Goal: Task Accomplishment & Management: Complete application form

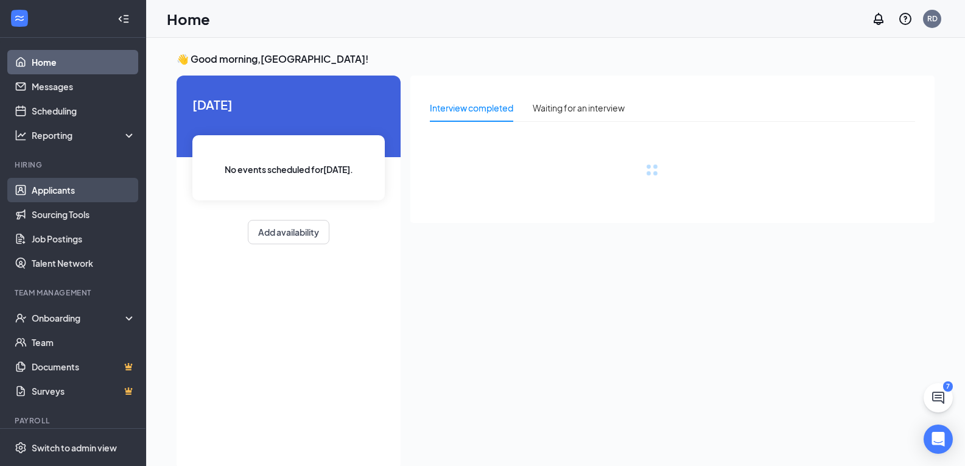
click at [74, 194] on link "Applicants" at bounding box center [84, 190] width 104 height 24
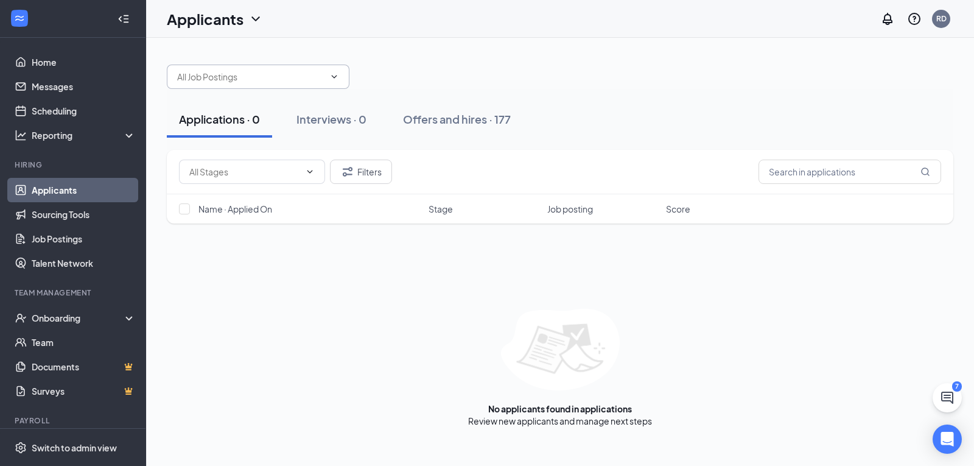
click at [336, 72] on icon "ChevronDown" at bounding box center [334, 77] width 10 height 10
click at [332, 80] on icon "ChevronDown" at bounding box center [334, 77] width 10 height 10
click at [308, 80] on input "text" at bounding box center [250, 76] width 147 height 13
click at [261, 101] on div "Cook (Riverside Dr)" at bounding box center [225, 99] width 76 height 13
type input "Cook (Riverside Dr)"
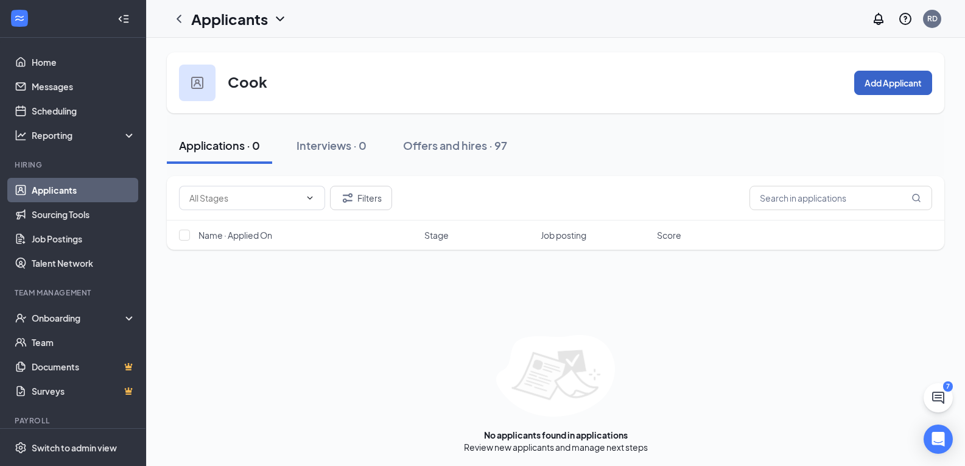
click at [888, 85] on button "Add Applicant" at bounding box center [893, 83] width 78 height 24
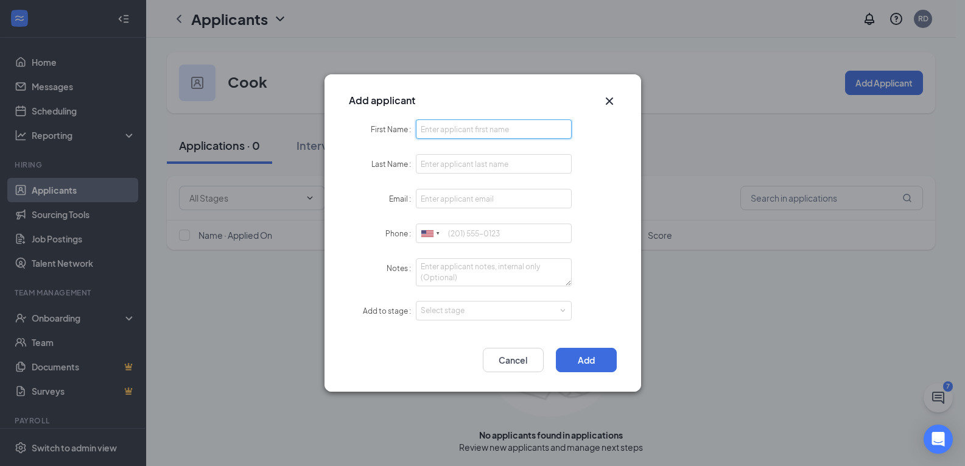
click at [476, 129] on input "First Name" at bounding box center [494, 128] width 157 height 19
type input "[PERSON_NAME]"
click at [443, 204] on input "Email" at bounding box center [494, 198] width 157 height 19
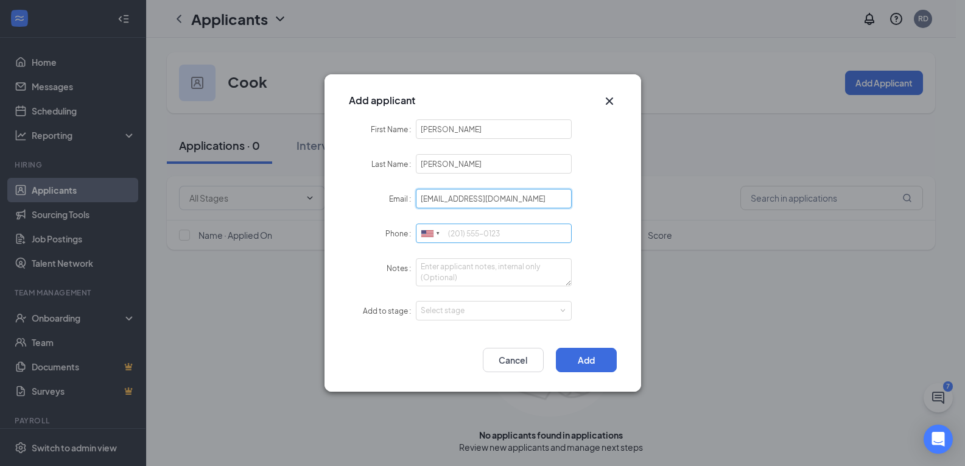
type input "[EMAIL_ADDRESS][DOMAIN_NAME]"
click at [457, 233] on input "Phone" at bounding box center [494, 233] width 157 height 19
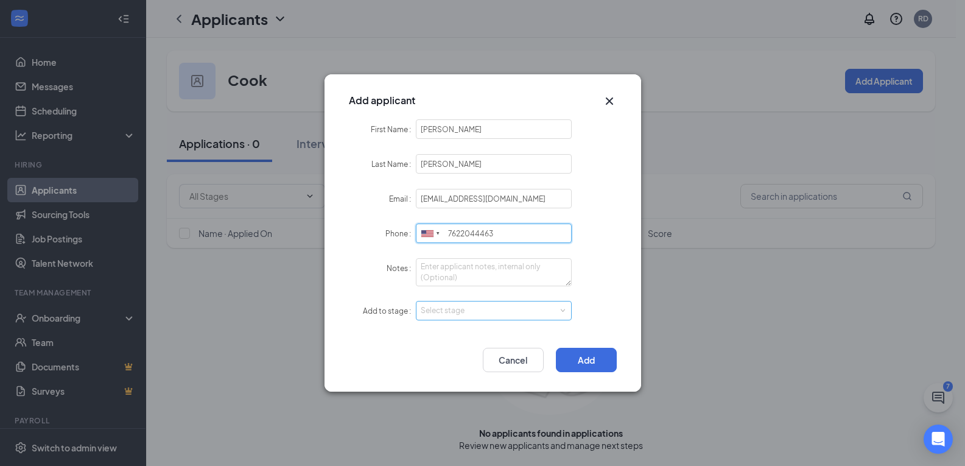
click at [459, 309] on div "Select stage" at bounding box center [491, 311] width 141 height 12
type input "7622044463"
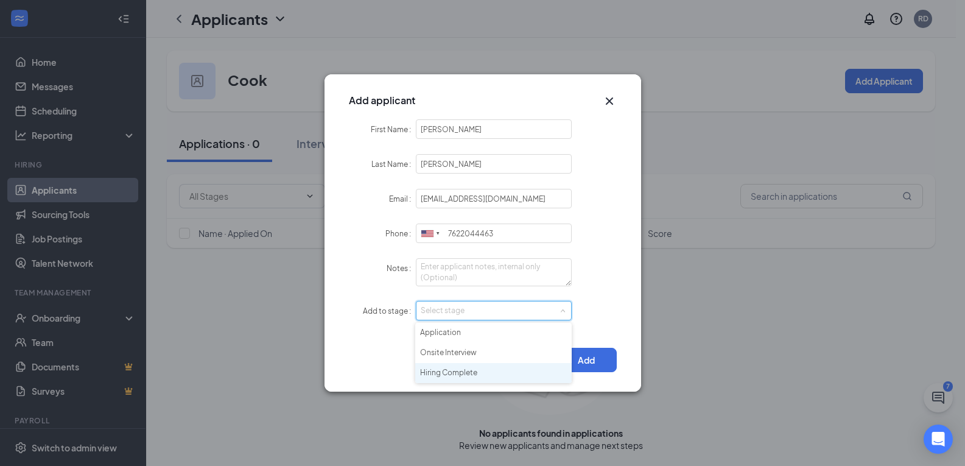
click at [490, 375] on li "Hiring Complete" at bounding box center [493, 373] width 157 height 20
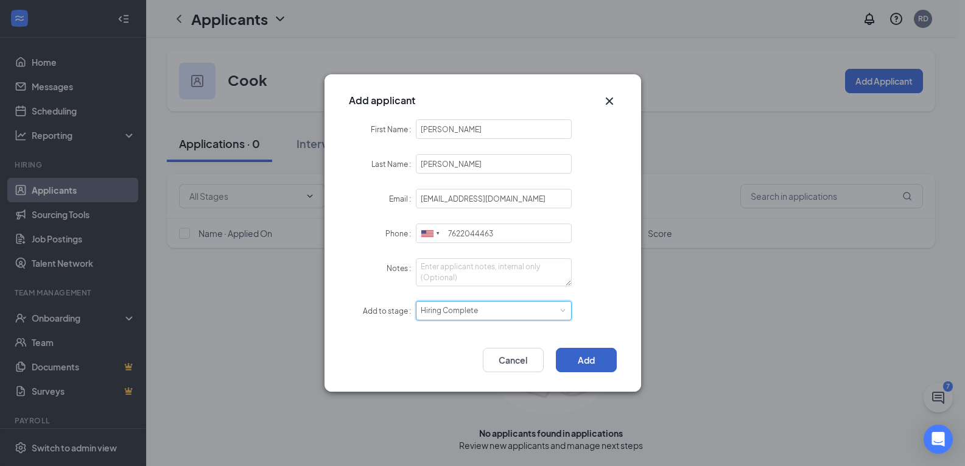
click at [581, 362] on button "Add" at bounding box center [586, 360] width 61 height 24
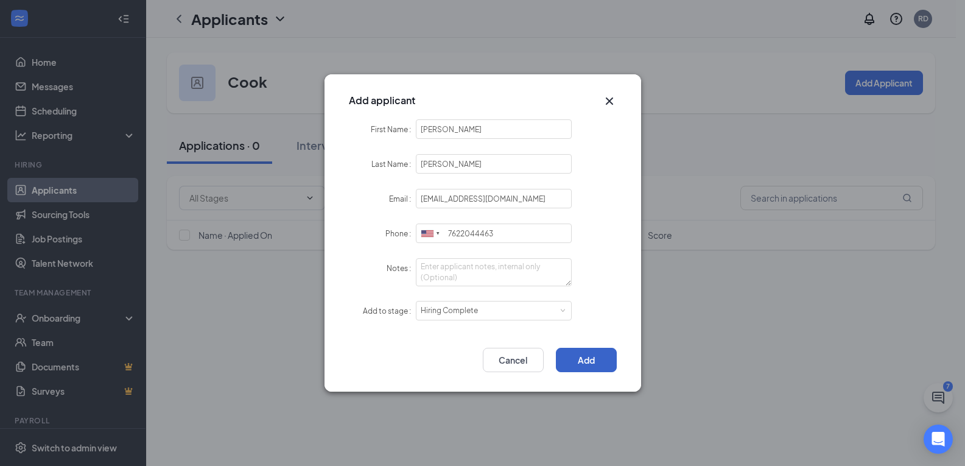
scroll to position [0, 0]
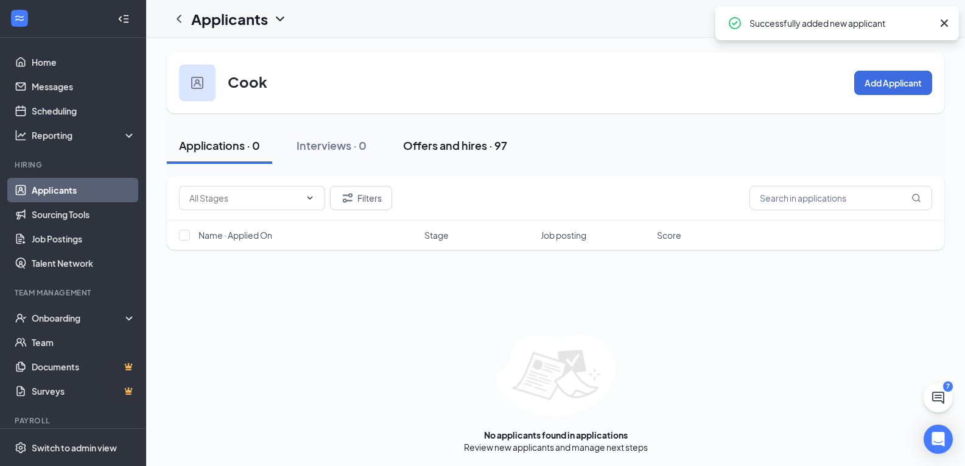
click at [467, 148] on div "Offers and hires · 97" at bounding box center [455, 145] width 104 height 15
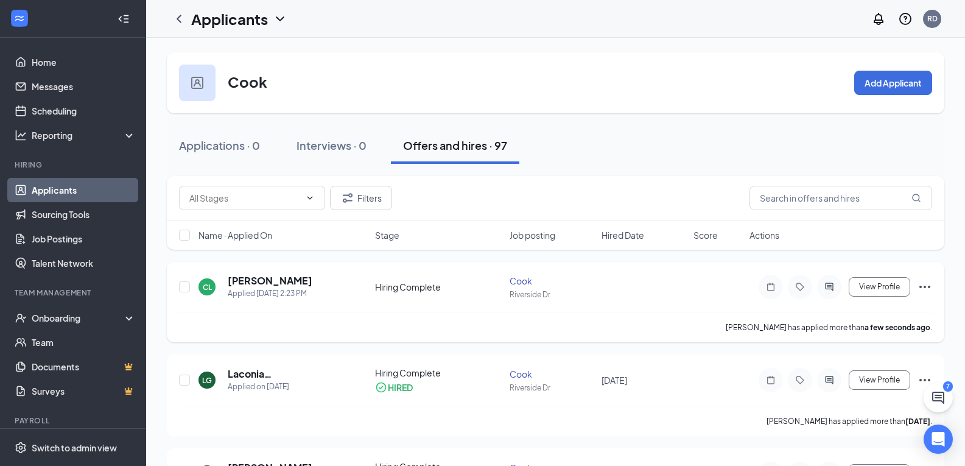
click at [922, 283] on icon "Ellipses" at bounding box center [925, 287] width 15 height 15
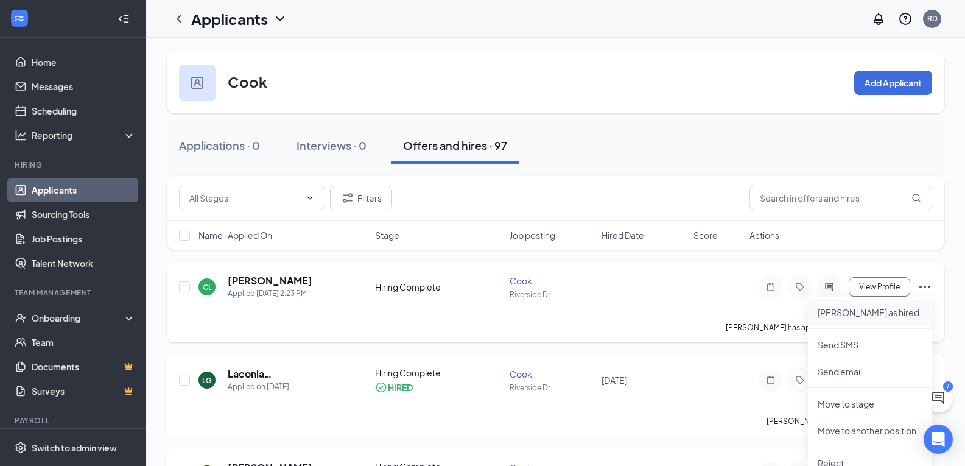
click at [876, 317] on p "[PERSON_NAME] as hired" at bounding box center [870, 312] width 105 height 12
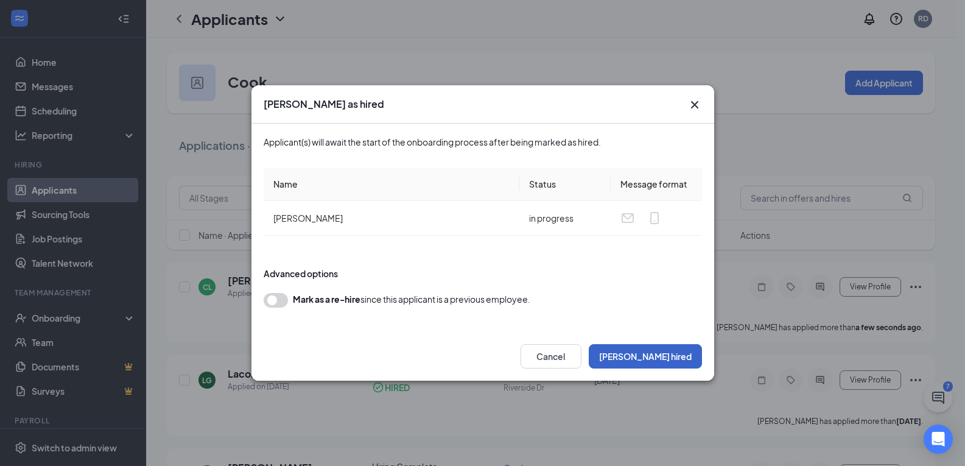
click at [669, 354] on button "[PERSON_NAME] hired" at bounding box center [645, 356] width 113 height 24
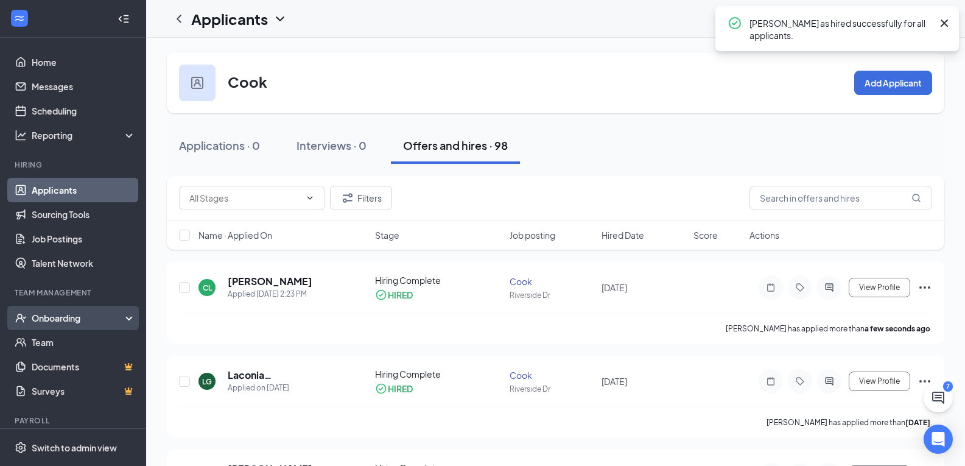
click at [67, 315] on div "Onboarding" at bounding box center [79, 318] width 94 height 12
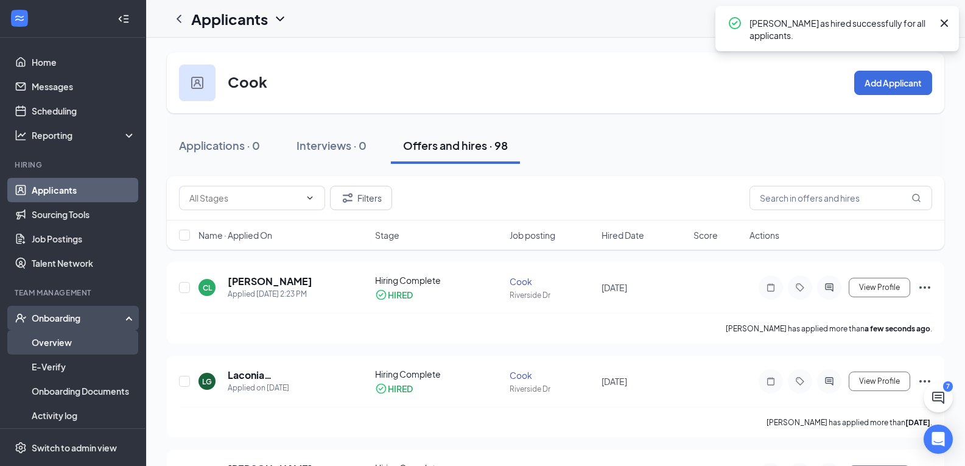
click at [60, 343] on link "Overview" at bounding box center [84, 342] width 104 height 24
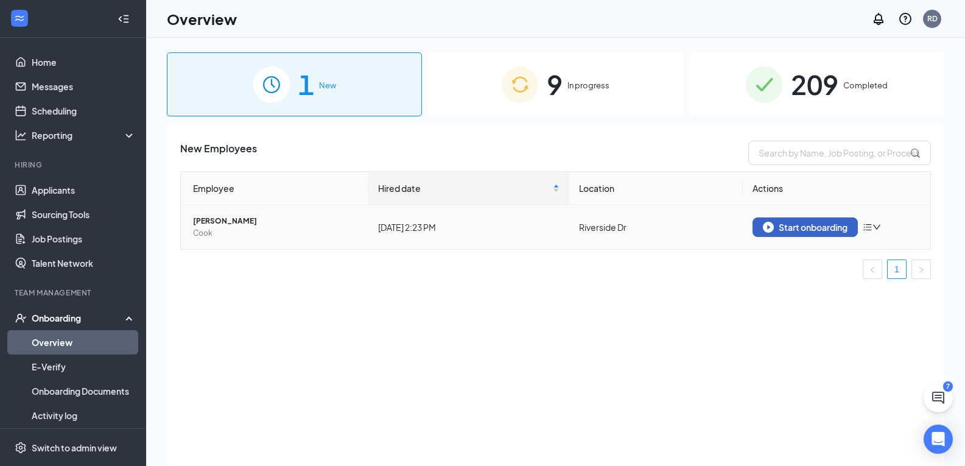
click at [835, 231] on div "Start onboarding" at bounding box center [805, 227] width 85 height 11
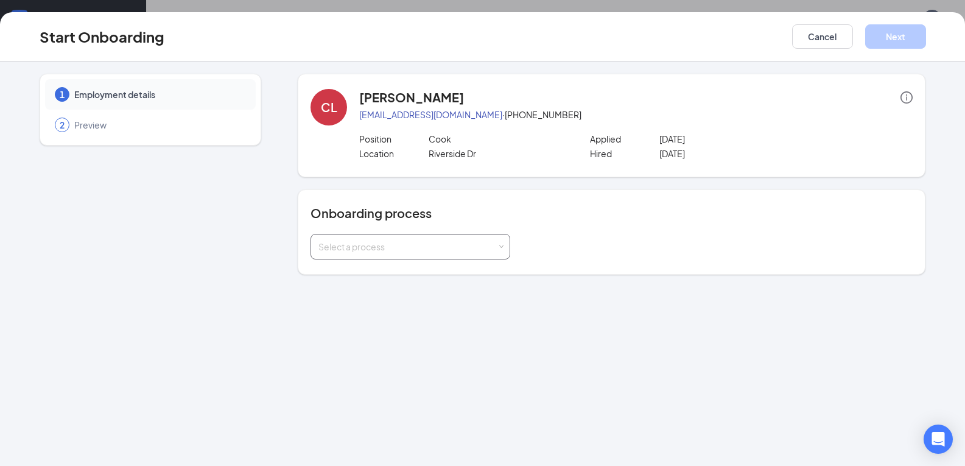
click at [426, 251] on div "Select a process" at bounding box center [408, 247] width 178 height 12
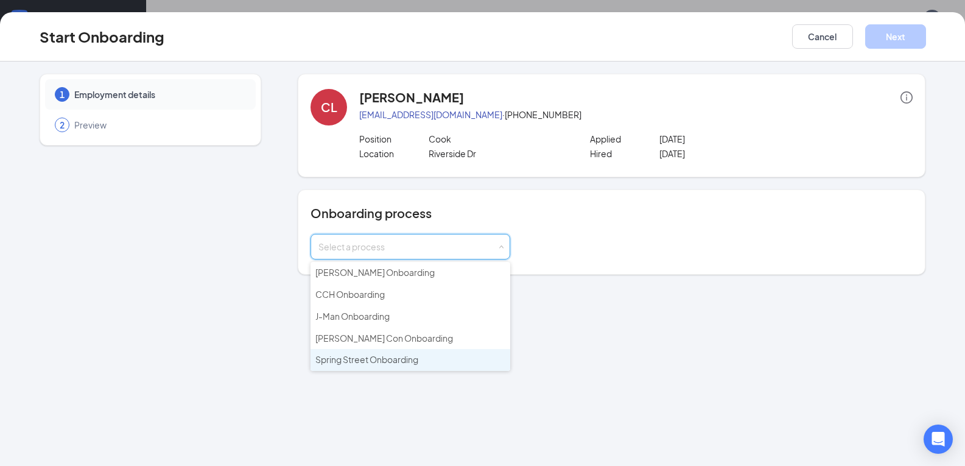
click at [362, 358] on span "Spring Street Onboarding" at bounding box center [366, 359] width 103 height 11
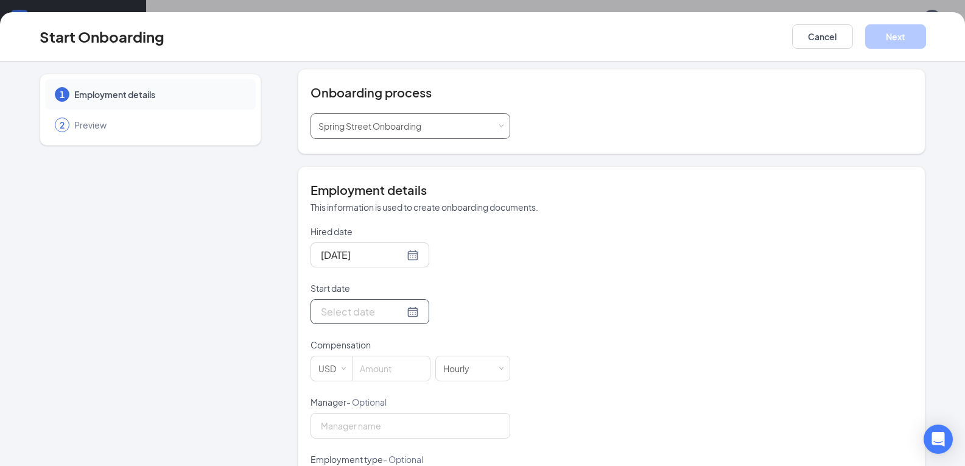
scroll to position [128, 0]
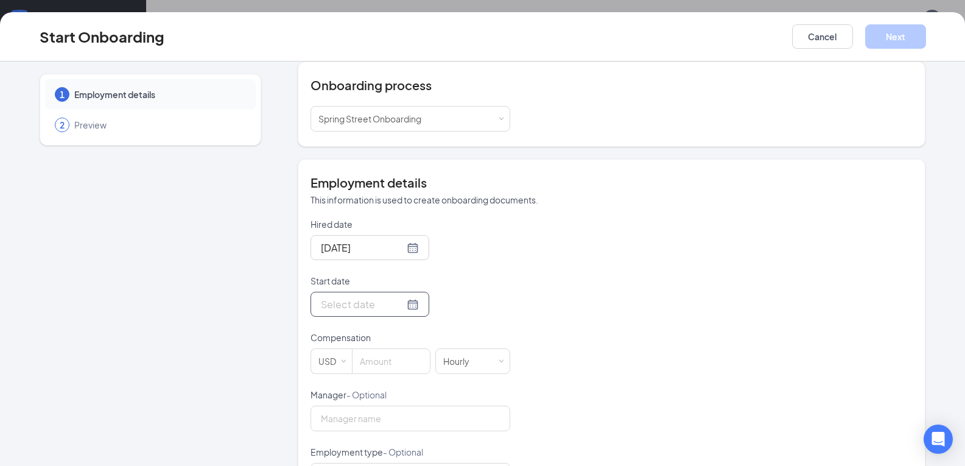
click at [399, 309] on div at bounding box center [370, 304] width 98 height 15
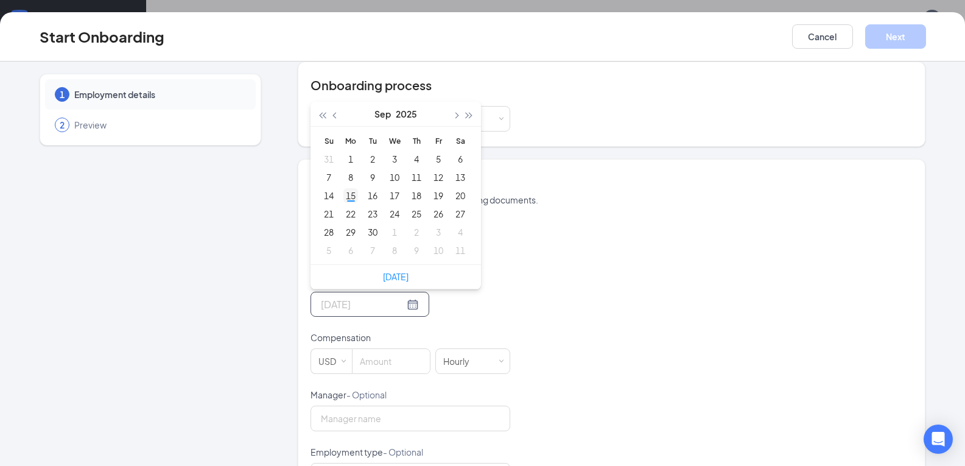
type input "[DATE]"
click at [346, 196] on div "15" at bounding box center [351, 195] width 15 height 15
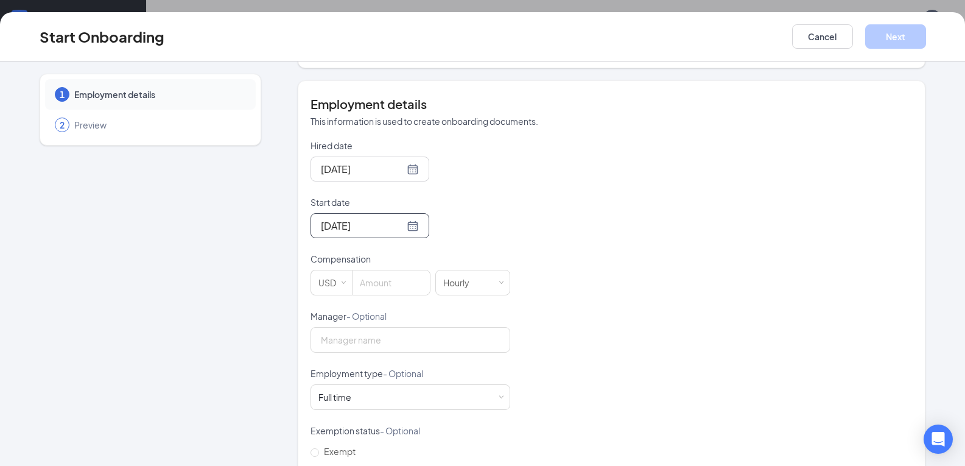
scroll to position [250, 0]
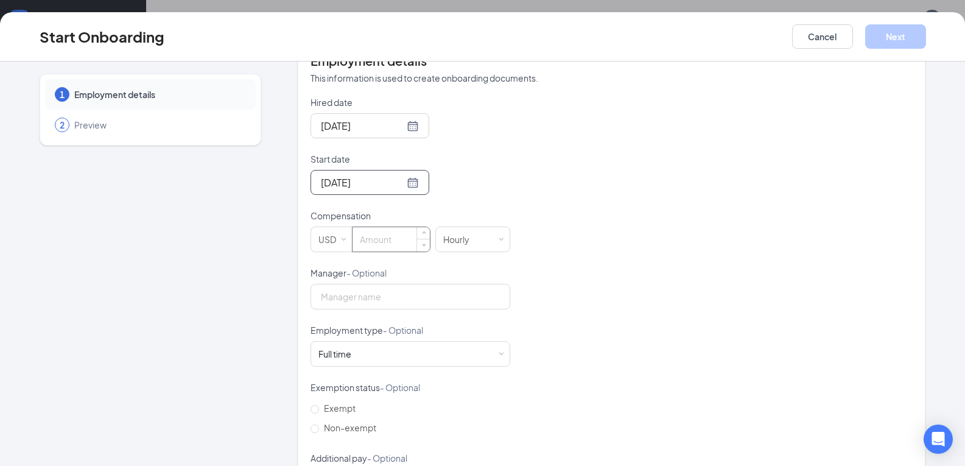
click at [380, 240] on input at bounding box center [391, 239] width 77 height 24
type input "7"
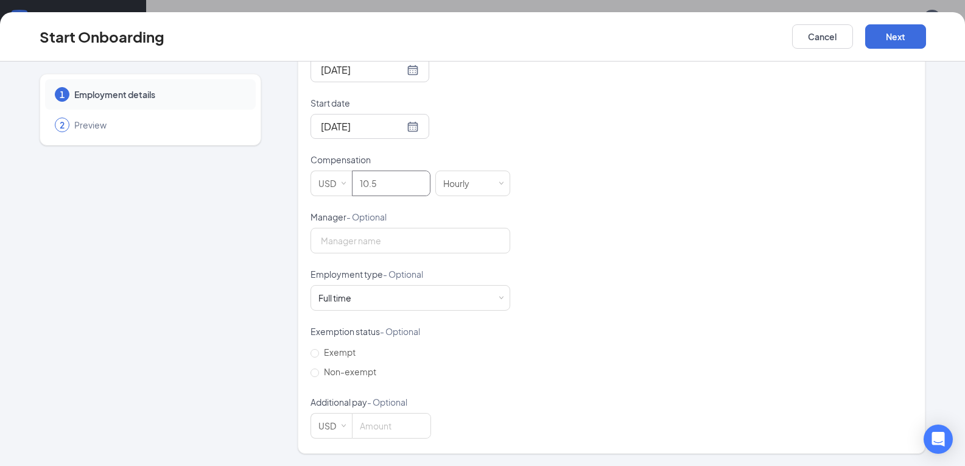
scroll to position [55, 0]
type input "10.5"
click at [311, 372] on input "Non-exempt" at bounding box center [315, 372] width 9 height 9
radio input "true"
click at [895, 30] on button "Next" at bounding box center [895, 36] width 61 height 24
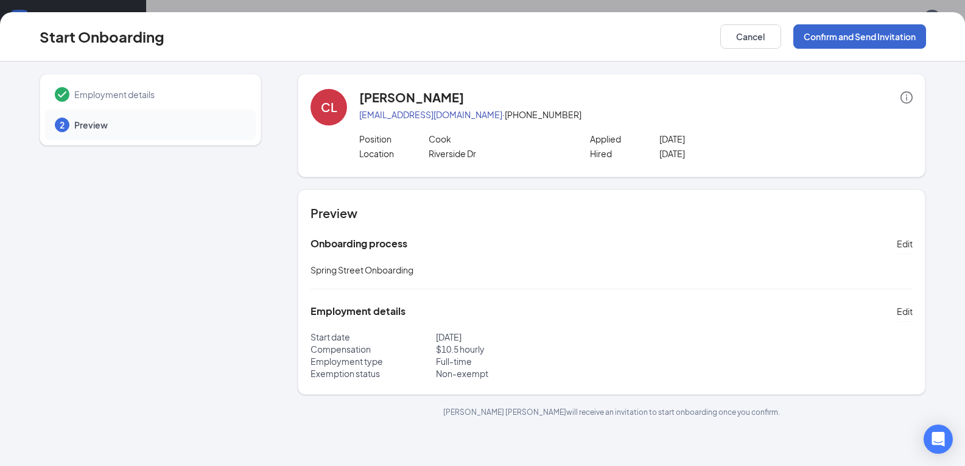
scroll to position [0, 0]
click at [881, 36] on button "Confirm and Send Invitation" at bounding box center [860, 36] width 133 height 24
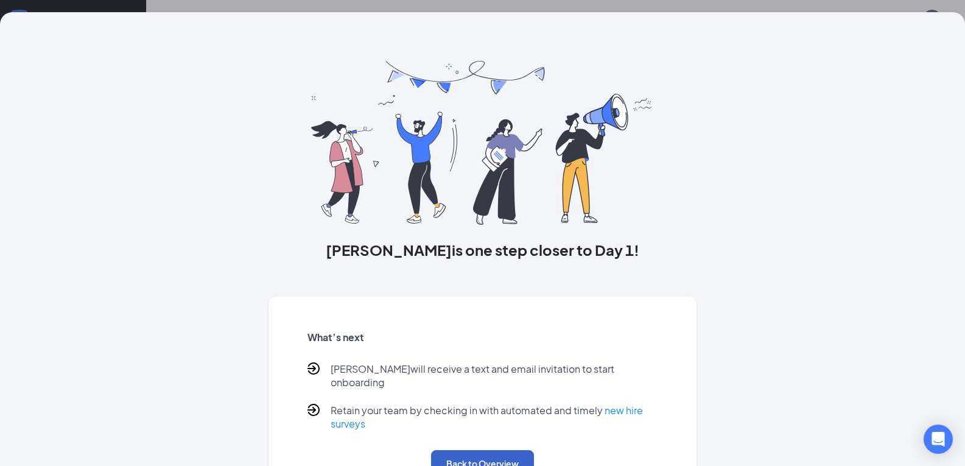
click at [486, 456] on button "Back to Overview" at bounding box center [482, 463] width 103 height 27
